Goal: Task Accomplishment & Management: Use online tool/utility

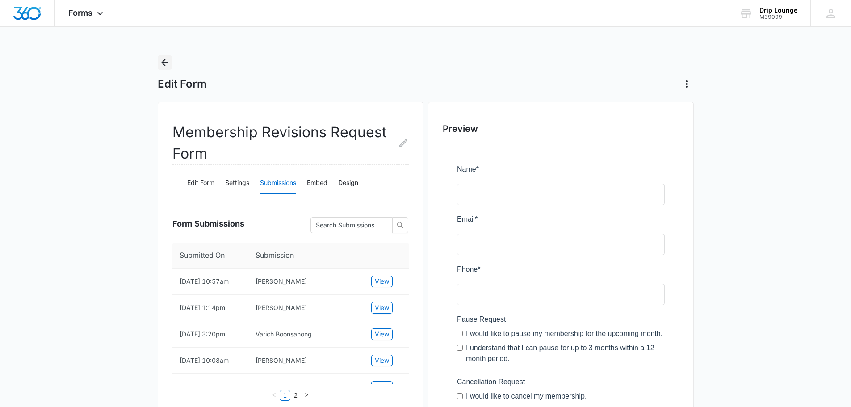
click at [166, 66] on icon "Back" at bounding box center [164, 62] width 11 height 11
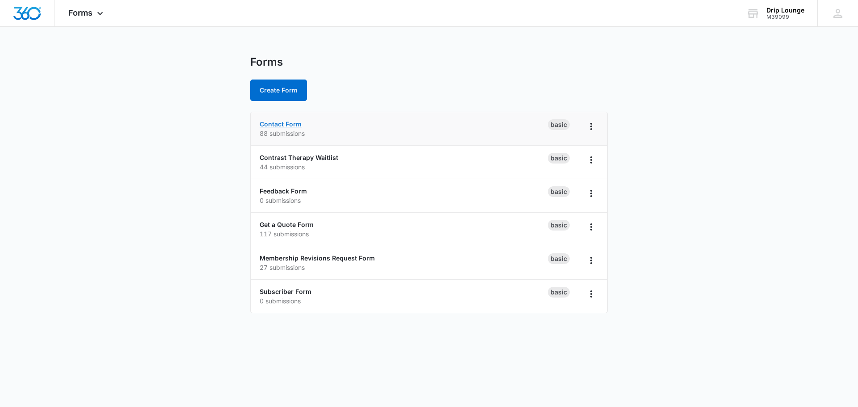
click at [289, 124] on link "Contact Form" at bounding box center [281, 124] width 42 height 8
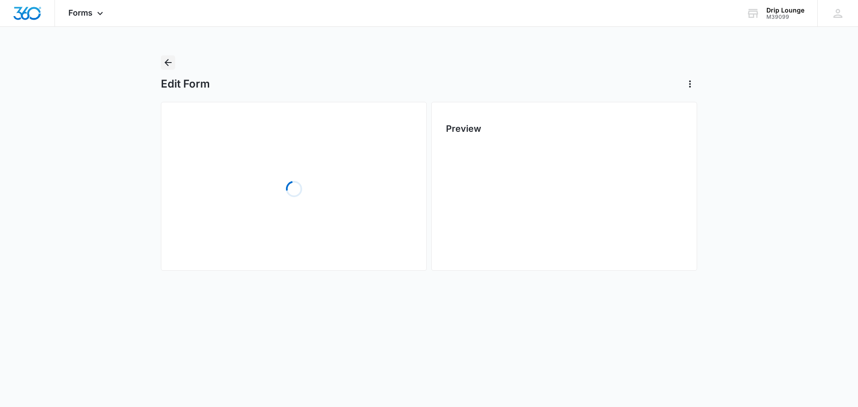
click at [168, 66] on icon "Back" at bounding box center [167, 62] width 7 height 7
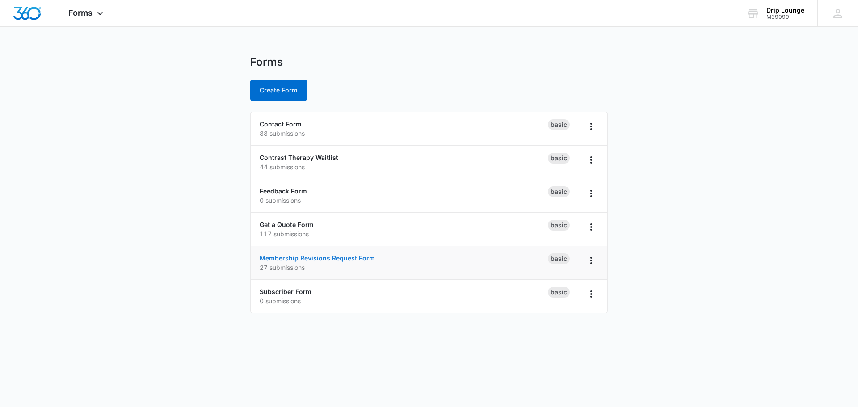
click at [291, 255] on link "Membership Revisions Request Form" at bounding box center [317, 258] width 115 height 8
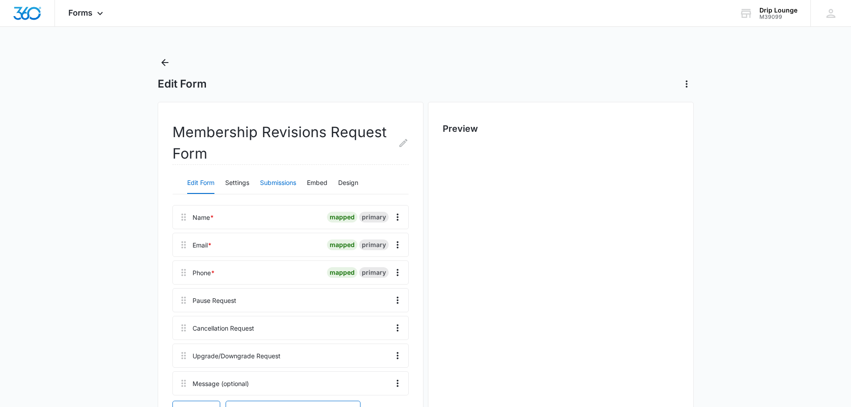
click at [270, 183] on button "Submissions" at bounding box center [278, 182] width 36 height 21
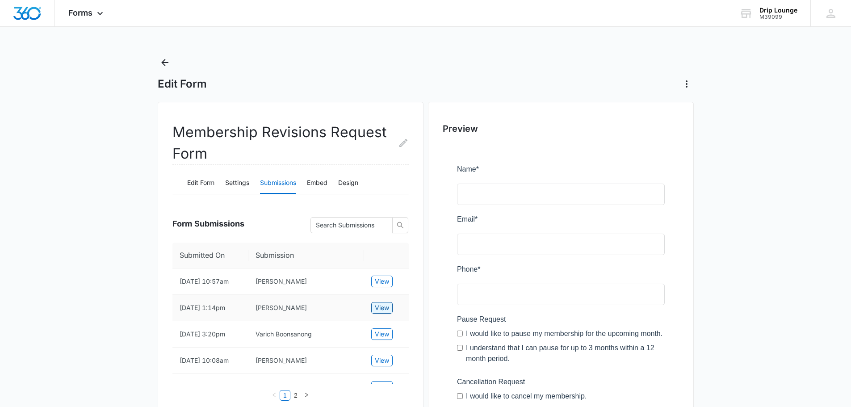
click at [382, 310] on span "View" at bounding box center [382, 308] width 14 height 10
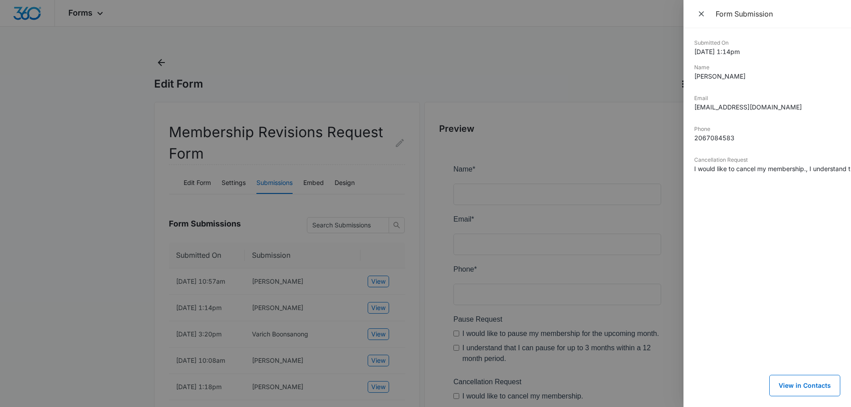
click at [97, 229] on div at bounding box center [425, 203] width 851 height 407
